Goal: Task Accomplishment & Management: Manage account settings

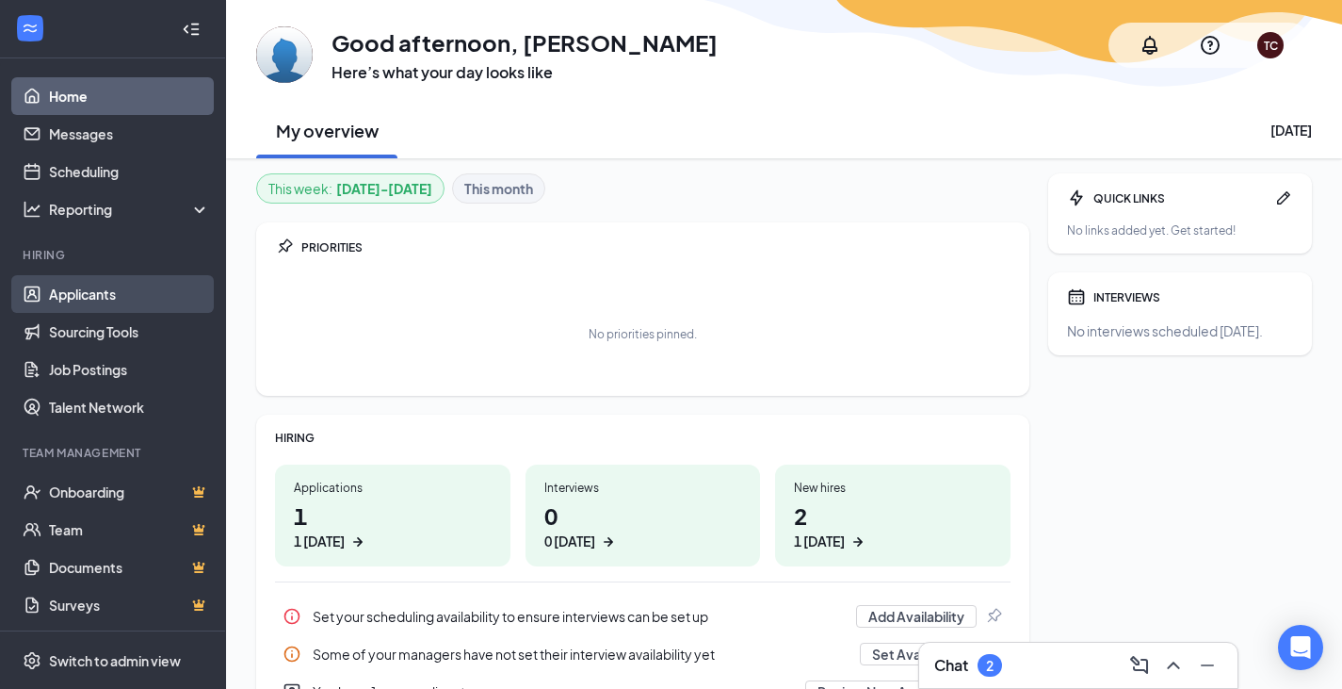
click at [103, 284] on link "Applicants" at bounding box center [129, 294] width 161 height 38
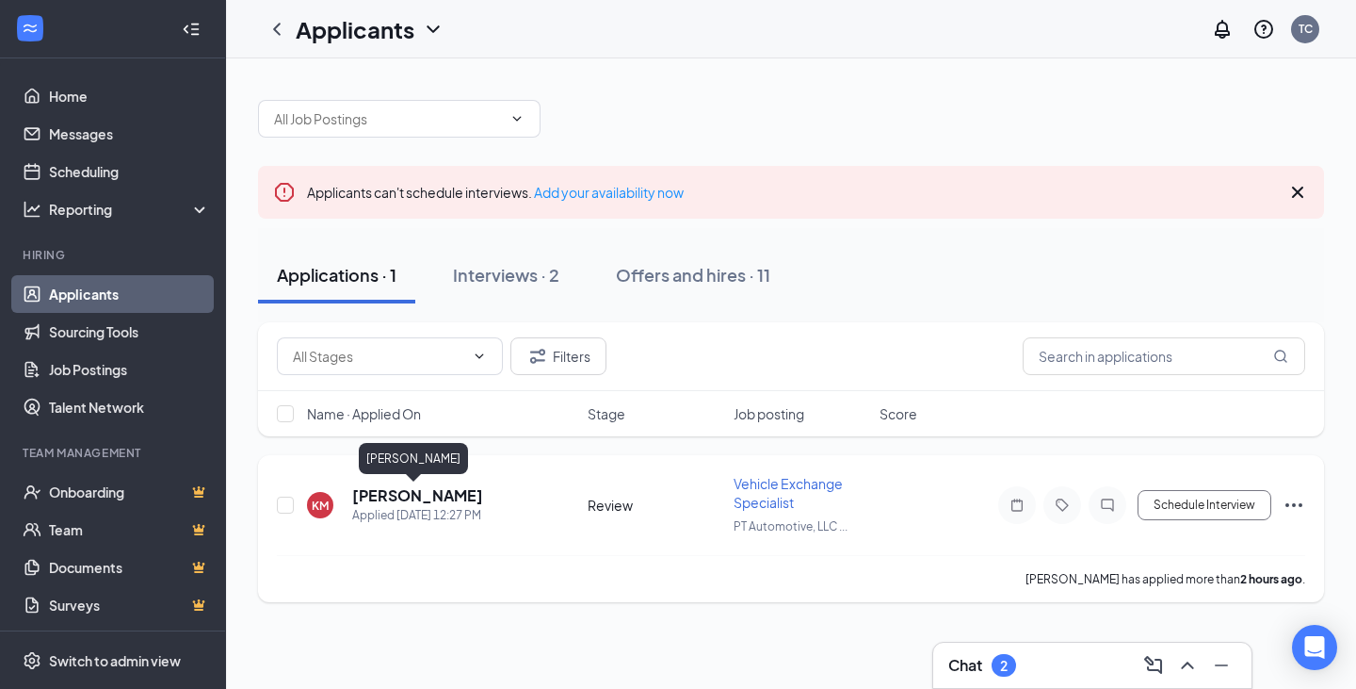
click at [409, 491] on h5 "[PERSON_NAME]" at bounding box center [417, 495] width 131 height 21
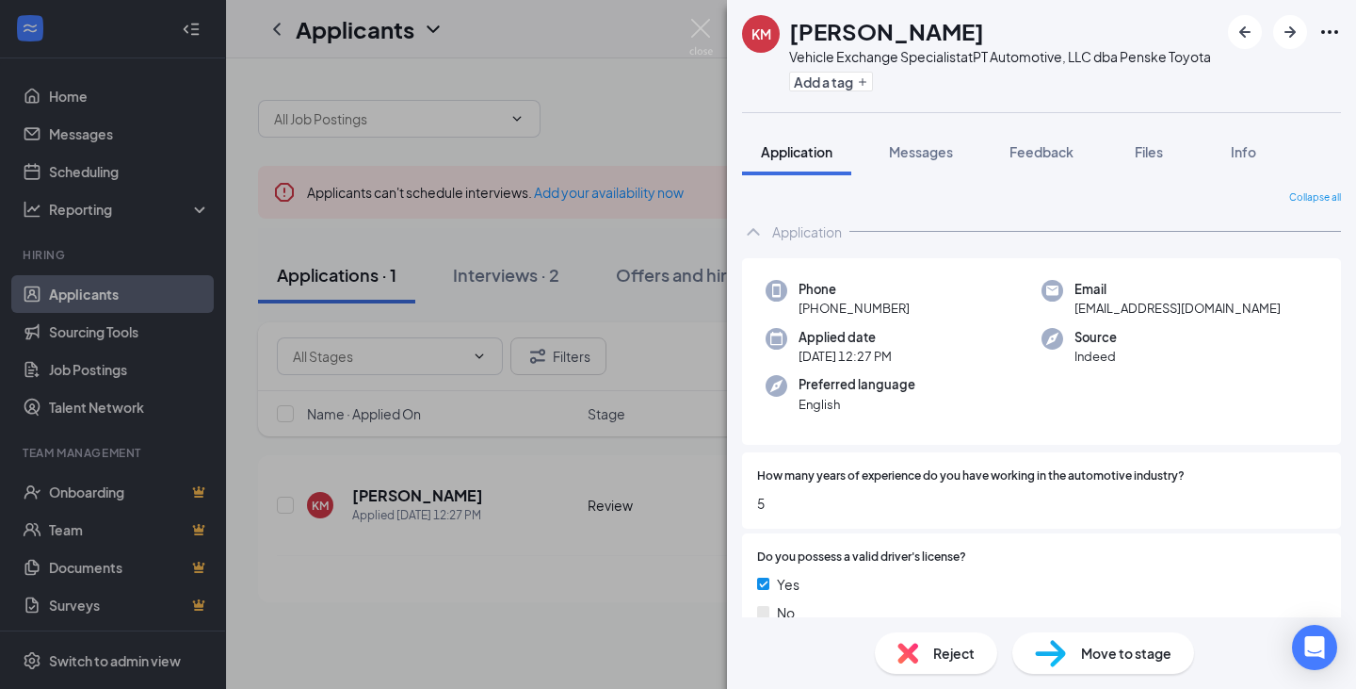
click at [531, 469] on div "KM [PERSON_NAME] Vehicle Exchange Specialist at PT Automotive, LLC dba Penske T…" at bounding box center [678, 344] width 1356 height 689
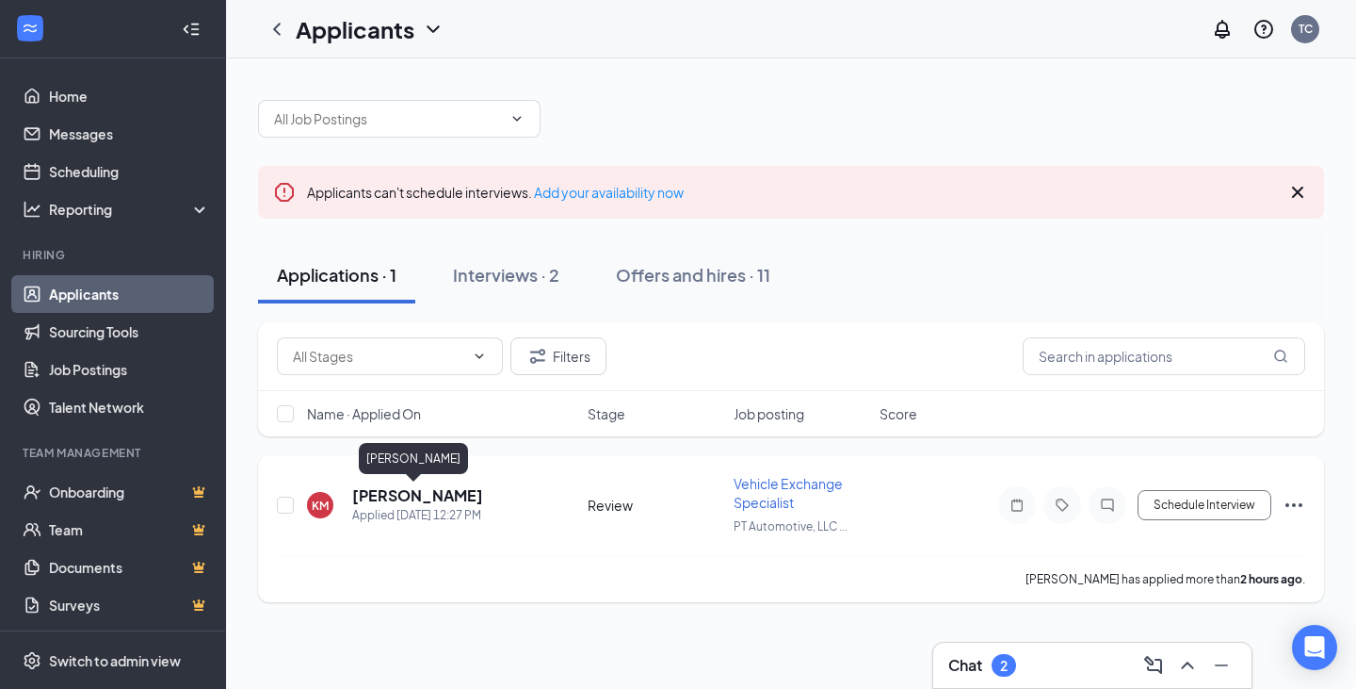
click at [365, 496] on h5 "[PERSON_NAME]" at bounding box center [417, 495] width 131 height 21
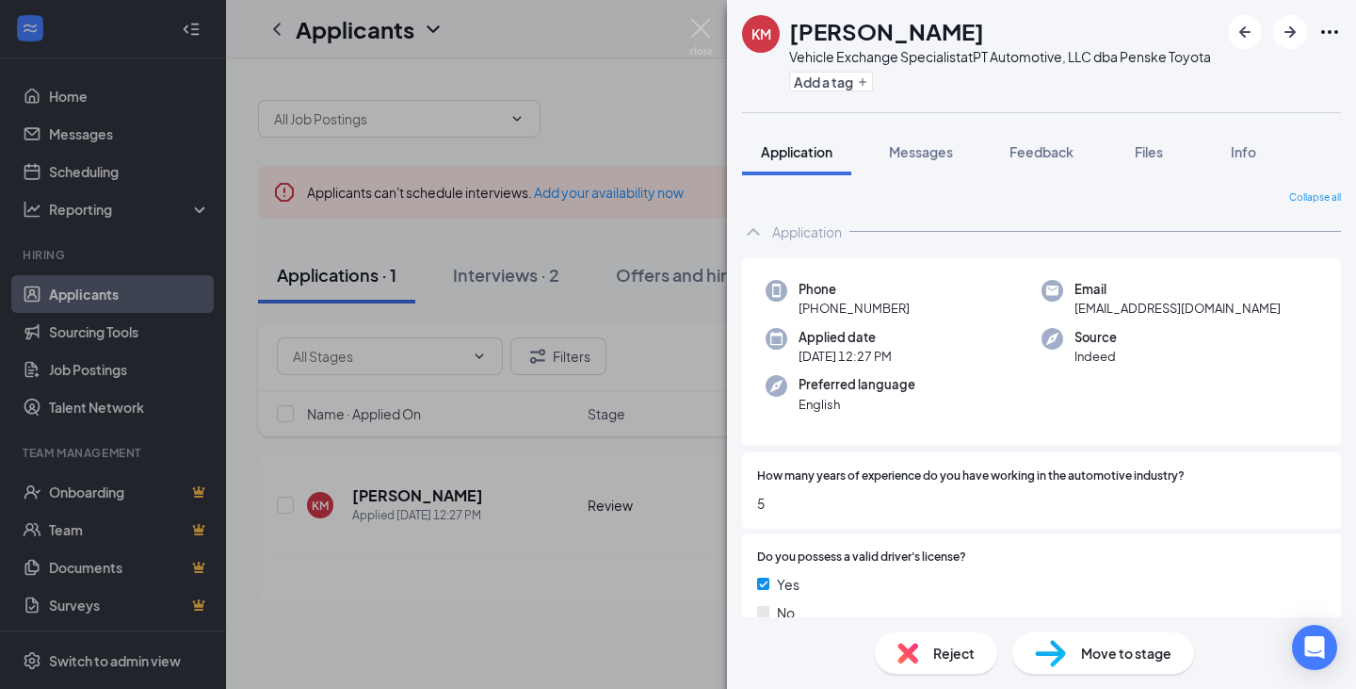
click at [1008, 205] on div "Collapse all" at bounding box center [1041, 197] width 599 height 15
click at [525, 481] on div "KM [PERSON_NAME] Vehicle Exchange Specialist at PT Automotive, LLC dba Penske T…" at bounding box center [678, 344] width 1356 height 689
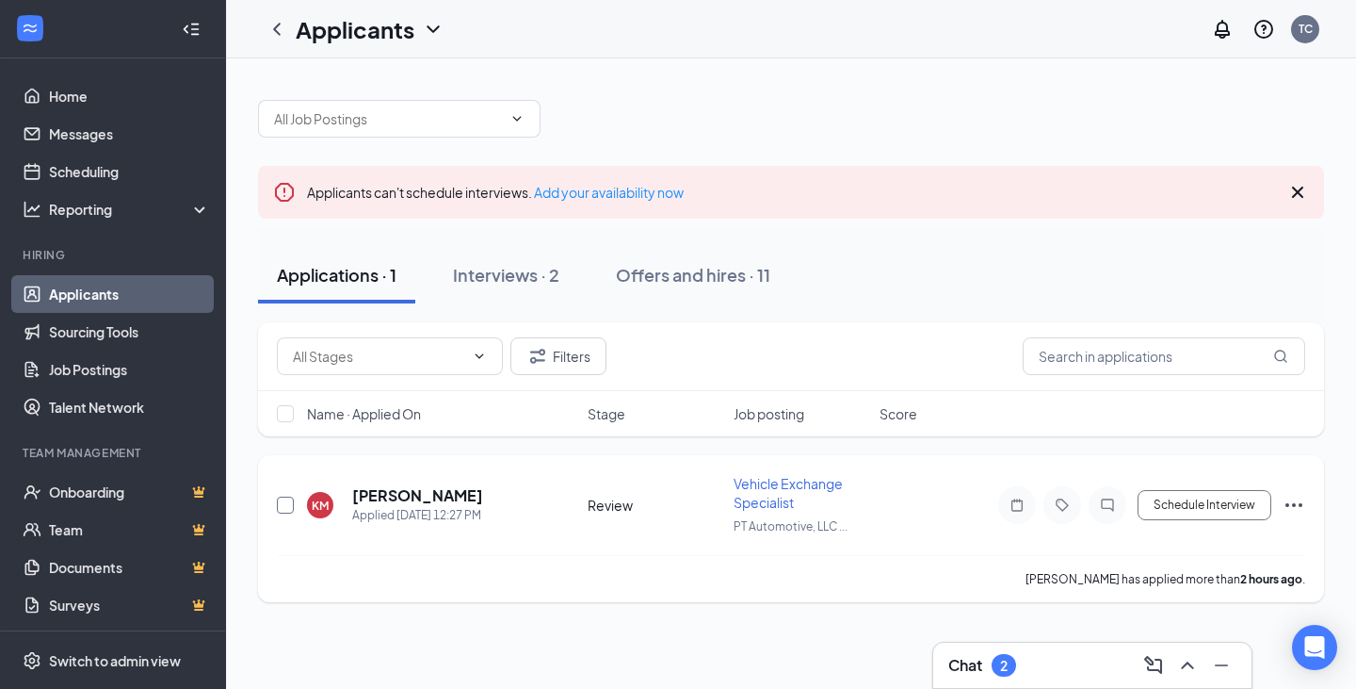
click at [280, 503] on input "checkbox" at bounding box center [285, 504] width 17 height 17
checkbox input "true"
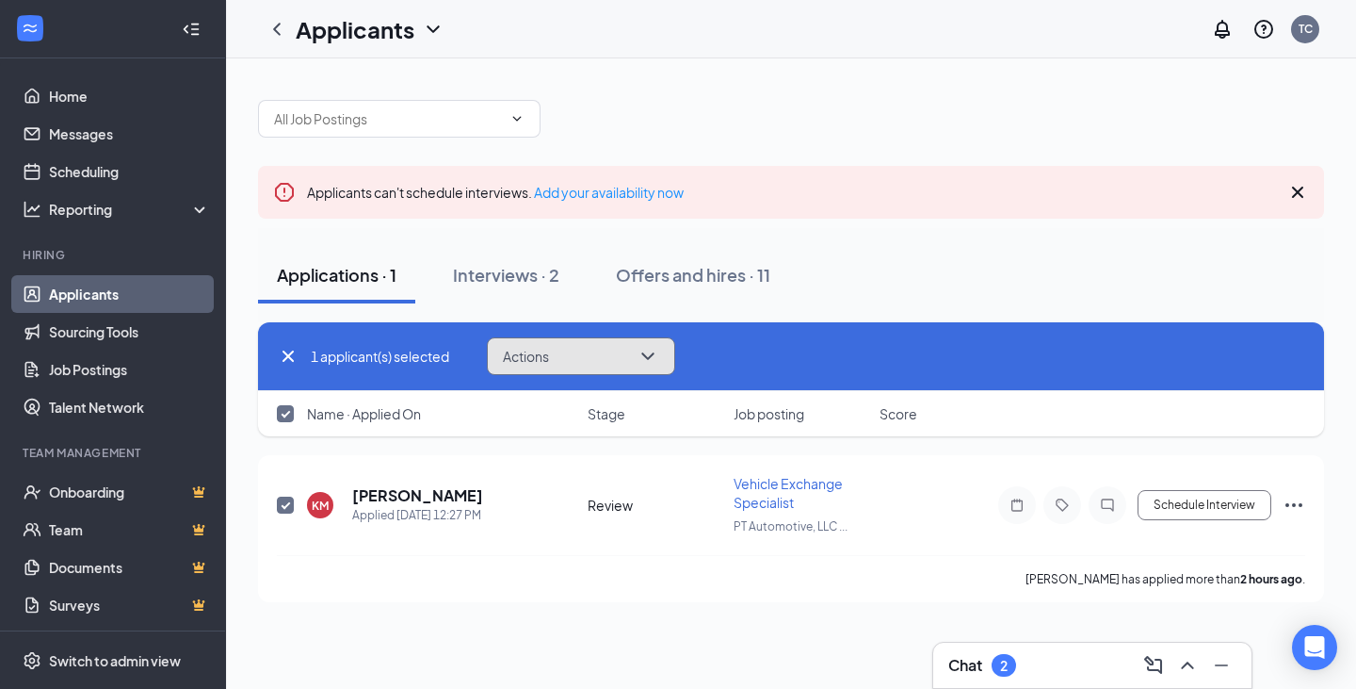
click at [563, 349] on button "Actions" at bounding box center [581, 356] width 188 height 38
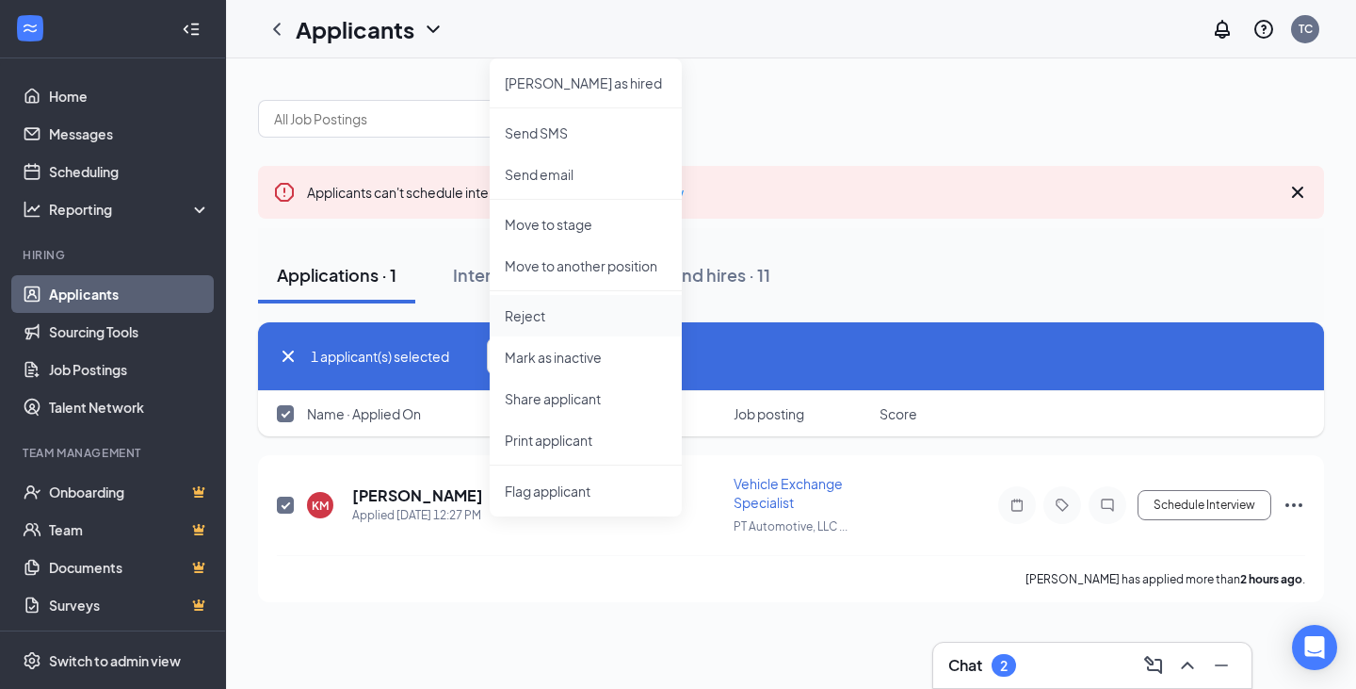
click at [530, 325] on li "Reject" at bounding box center [586, 315] width 192 height 41
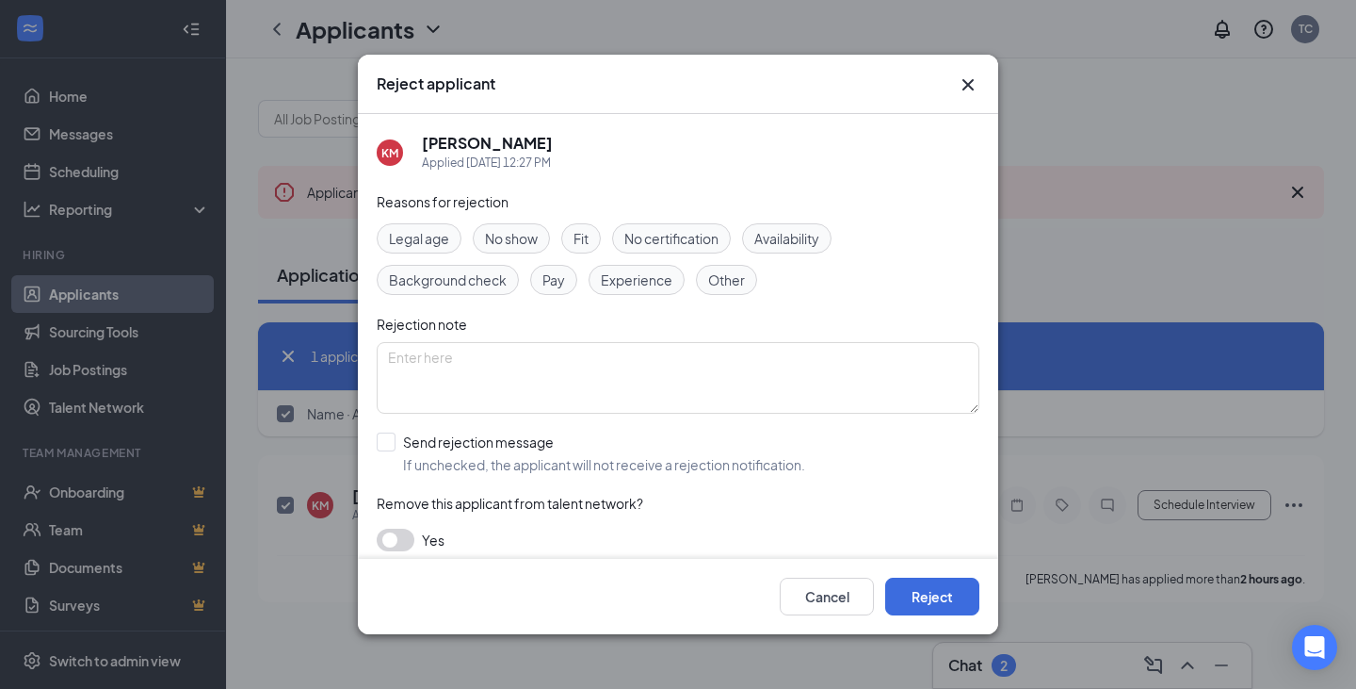
click at [731, 277] on span "Other" at bounding box center [726, 279] width 37 height 21
click at [399, 533] on button "button" at bounding box center [396, 539] width 38 height 23
click at [936, 595] on button "Reject" at bounding box center [932, 596] width 94 height 38
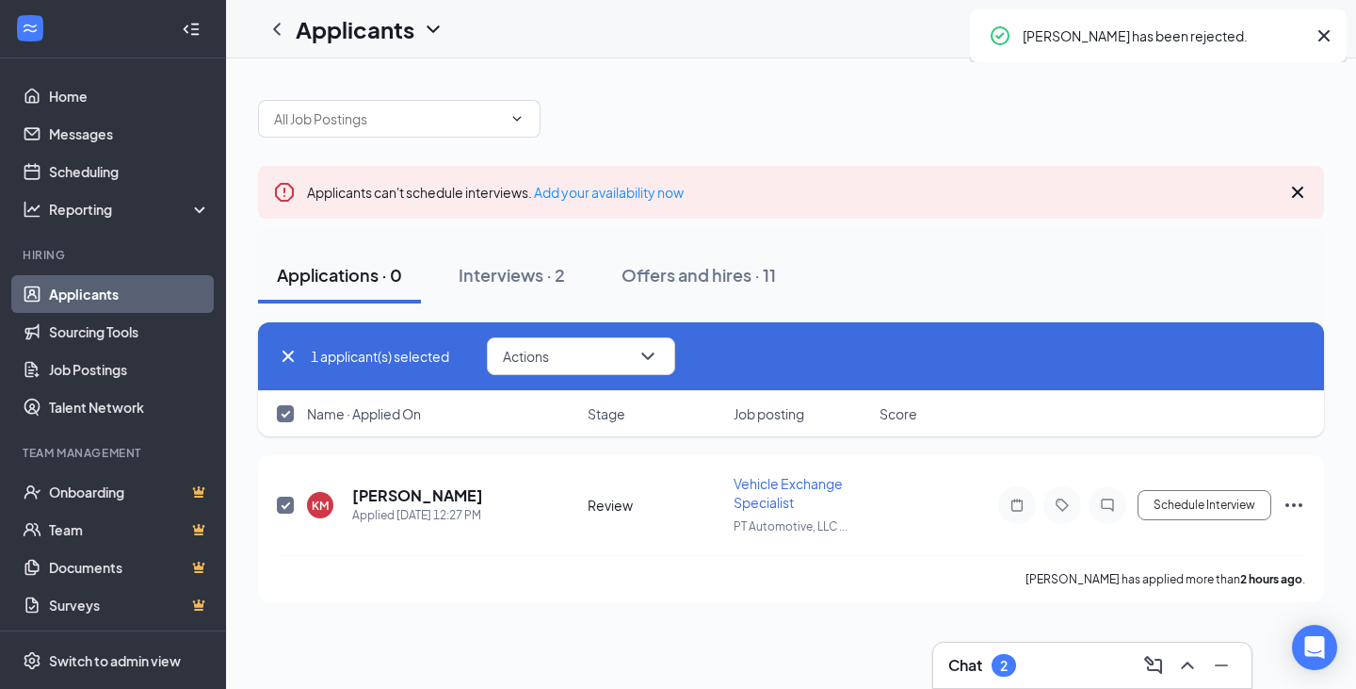
checkbox input "false"
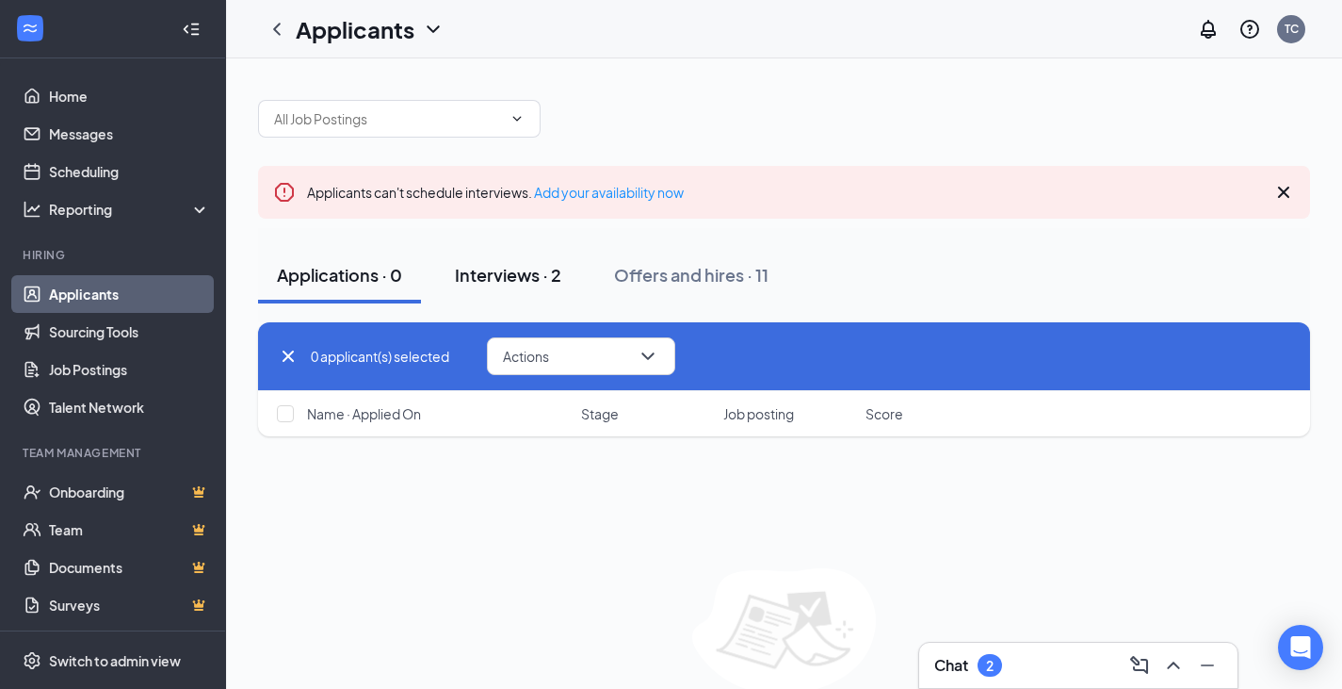
click at [495, 282] on div "Interviews · 2" at bounding box center [508, 275] width 106 height 24
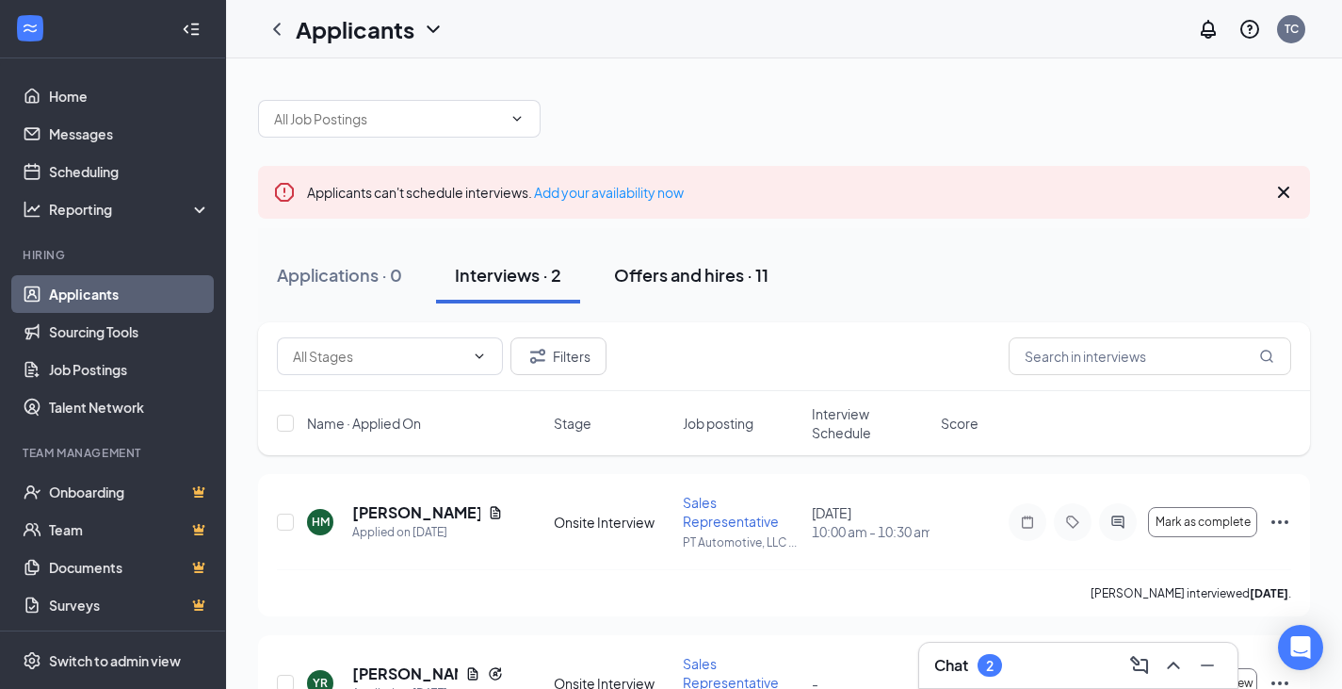
click at [664, 277] on div "Offers and hires · 11" at bounding box center [691, 275] width 154 height 24
